Goal: Task Accomplishment & Management: Manage account settings

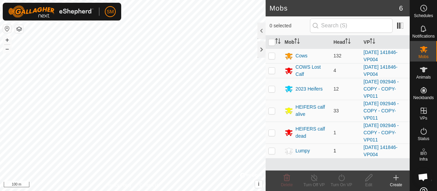
click at [274, 149] on p-checkbox at bounding box center [271, 150] width 7 height 5
checkbox input "true"
click at [259, 29] on div at bounding box center [261, 31] width 8 height 16
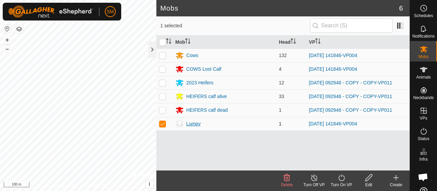
click at [192, 123] on div "Lumpy" at bounding box center [193, 123] width 14 height 7
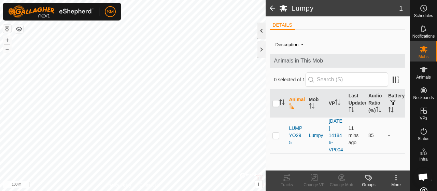
click at [263, 30] on div at bounding box center [261, 31] width 8 height 16
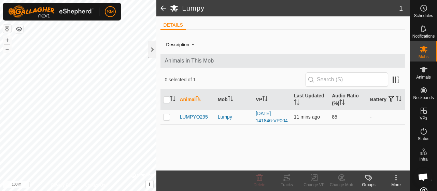
click at [169, 116] on p-checkbox at bounding box center [166, 116] width 7 height 5
checkbox input "true"
click at [347, 177] on change-mob-svg-icon at bounding box center [341, 177] width 27 height 8
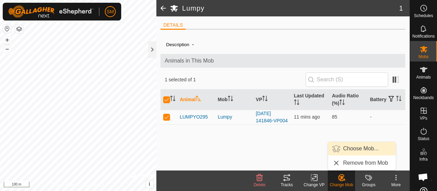
click at [353, 150] on link "Choose Mob..." at bounding box center [362, 149] width 68 height 14
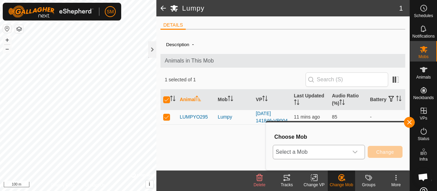
click at [353, 150] on icon "dropdown trigger" at bounding box center [354, 151] width 5 height 3
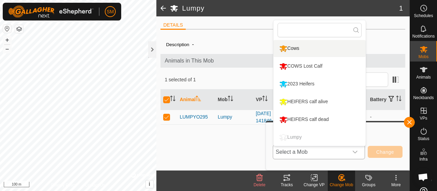
click at [332, 50] on li "Cows" at bounding box center [319, 48] width 92 height 17
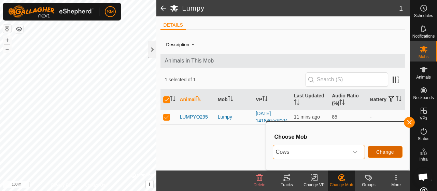
click at [382, 153] on span "Change" at bounding box center [385, 151] width 18 height 5
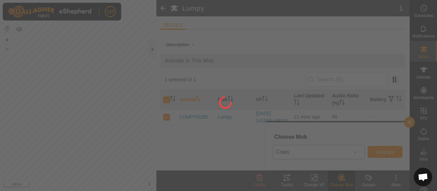
checkbox input "false"
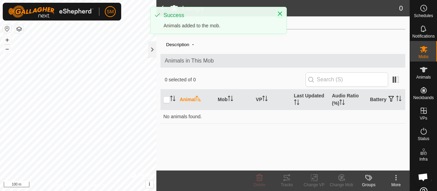
click at [284, 11] on button "Close" at bounding box center [280, 14] width 10 height 10
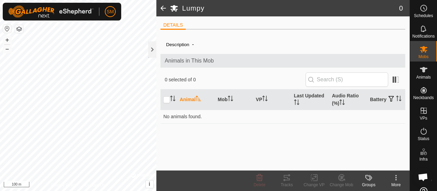
click at [160, 9] on span at bounding box center [163, 8] width 14 height 16
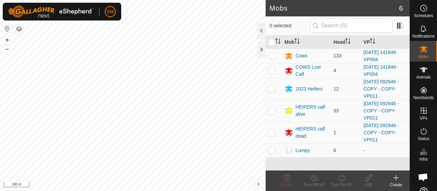
click at [274, 149] on p-checkbox at bounding box center [271, 149] width 7 height 5
click at [289, 185] on span "Delete" at bounding box center [287, 184] width 12 height 5
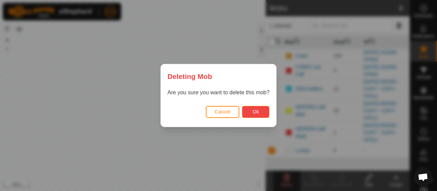
click at [261, 114] on button "Ok" at bounding box center [255, 112] width 27 height 12
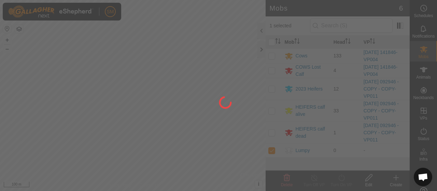
checkbox input "false"
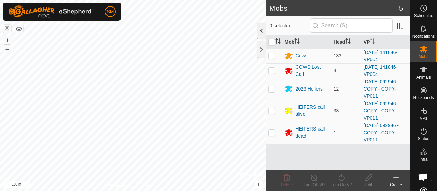
click at [261, 32] on div at bounding box center [261, 31] width 8 height 16
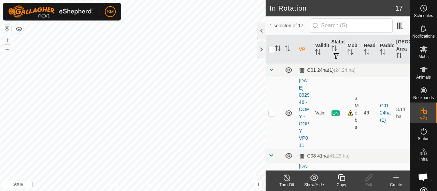
click at [344, 181] on icon at bounding box center [341, 177] width 9 height 8
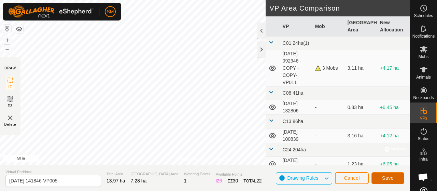
click at [390, 178] on span "Save" at bounding box center [388, 177] width 12 height 5
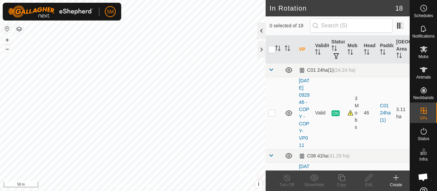
click at [259, 33] on div at bounding box center [261, 31] width 8 height 16
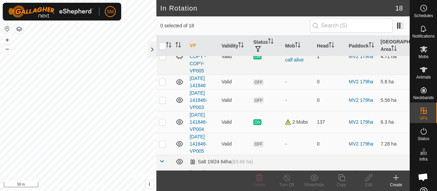
scroll to position [369, 0]
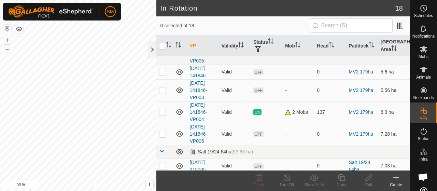
click at [162, 69] on p-checkbox at bounding box center [162, 71] width 7 height 5
checkbox input "false"
click at [165, 134] on td at bounding box center [164, 134] width 16 height 22
click at [166, 132] on td at bounding box center [164, 134] width 16 height 22
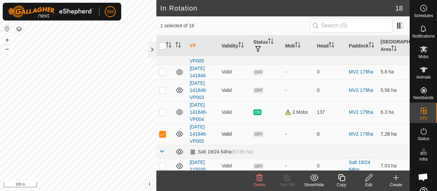
checkbox input "false"
click at [164, 90] on p-checkbox at bounding box center [162, 89] width 7 height 5
click at [259, 176] on icon at bounding box center [259, 177] width 8 height 8
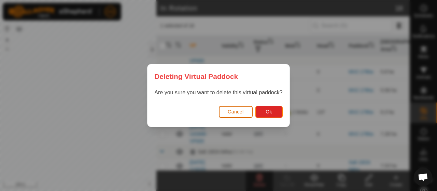
click at [235, 110] on span "Cancel" at bounding box center [236, 111] width 16 height 5
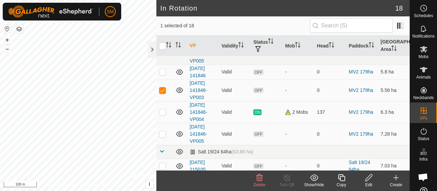
click at [261, 176] on icon at bounding box center [259, 177] width 8 height 8
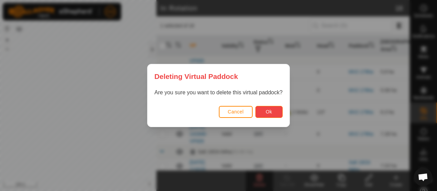
click at [273, 111] on button "Ok" at bounding box center [268, 112] width 27 height 12
checkbox input "false"
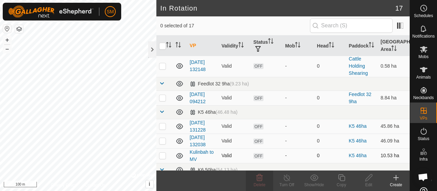
scroll to position [201, 0]
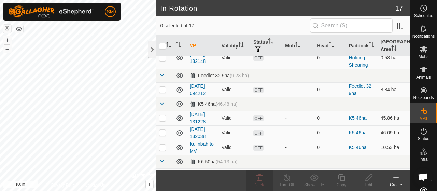
click at [108, 10] on div "SM Schedules Notifications Mobs Animals Neckbands VPs Status Infra Heatmap Help…" at bounding box center [218, 95] width 437 height 191
checkbox input "true"
click at [338, 176] on icon at bounding box center [341, 177] width 7 height 7
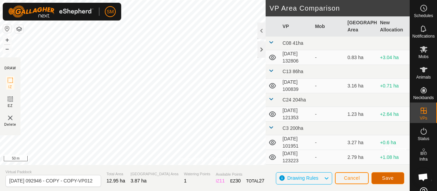
click at [393, 179] on span "Save" at bounding box center [388, 177] width 12 height 5
